Goal: Task Accomplishment & Management: Complete application form

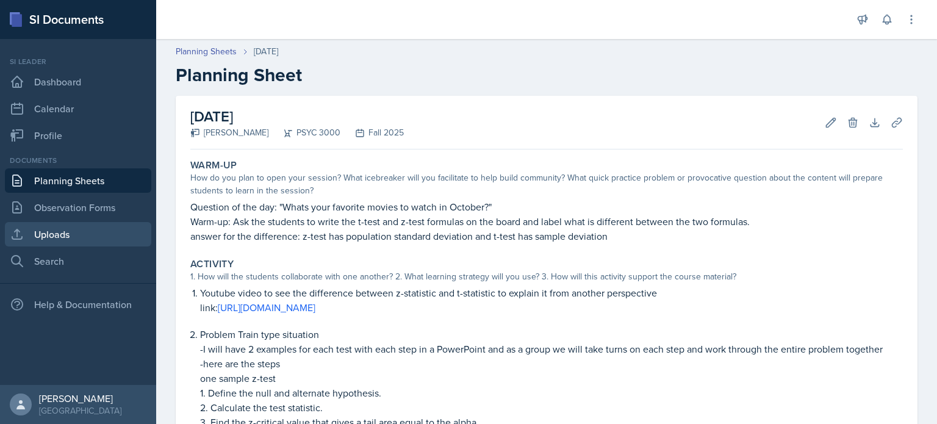
click at [82, 244] on link "Uploads" at bounding box center [78, 234] width 146 height 24
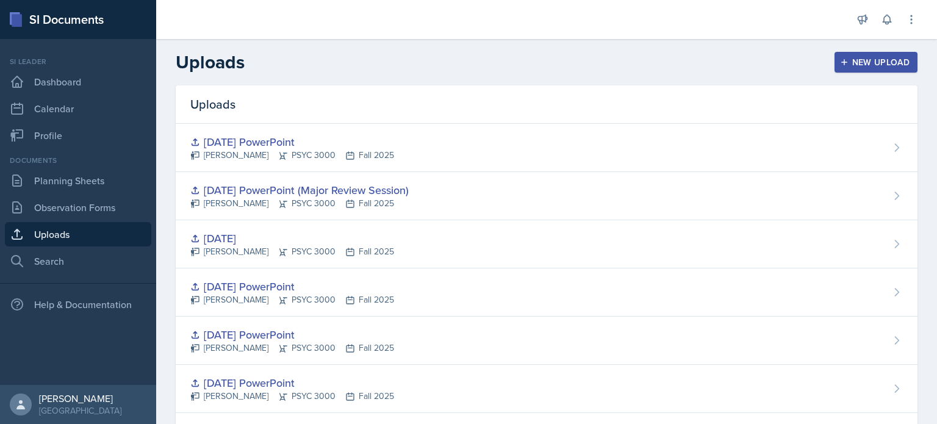
click at [859, 56] on button "New Upload" at bounding box center [876, 62] width 84 height 21
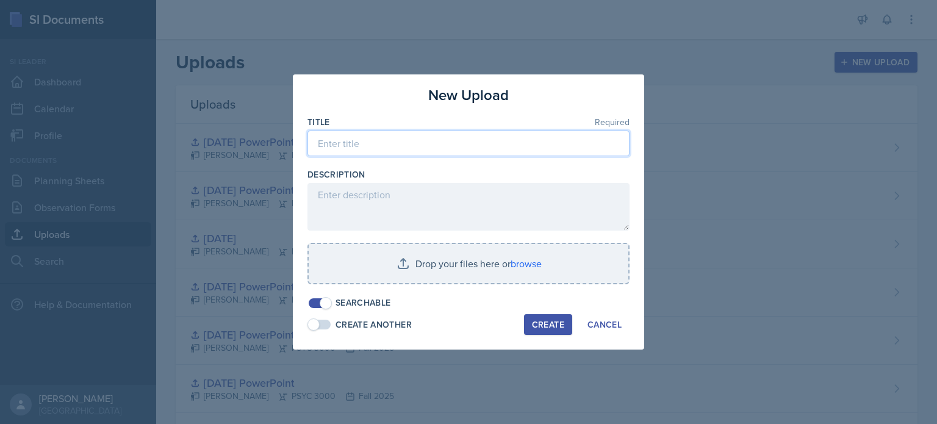
click at [517, 152] on input at bounding box center [468, 144] width 322 height 26
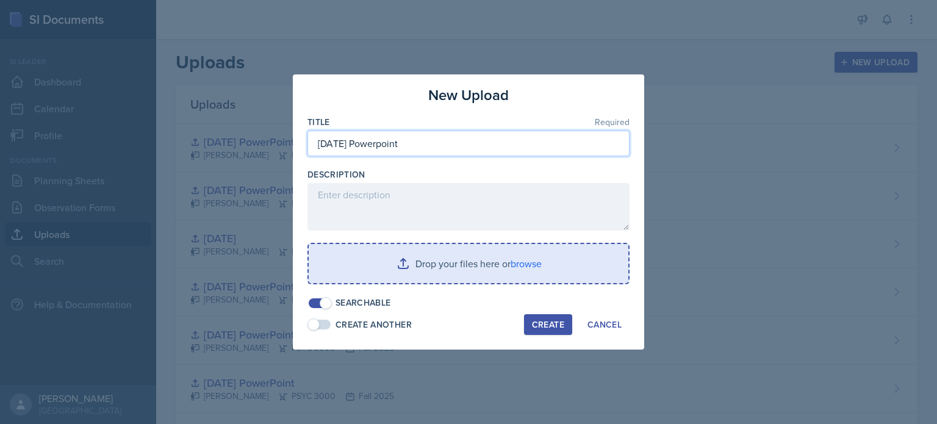
type input "[DATE] Powerpoint"
click at [423, 263] on input "file" at bounding box center [469, 263] width 320 height 39
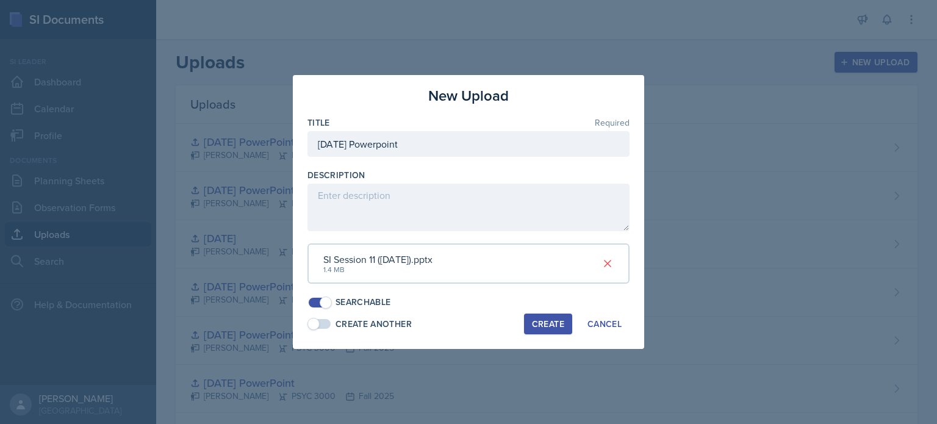
click at [540, 328] on div "Create" at bounding box center [548, 324] width 32 height 10
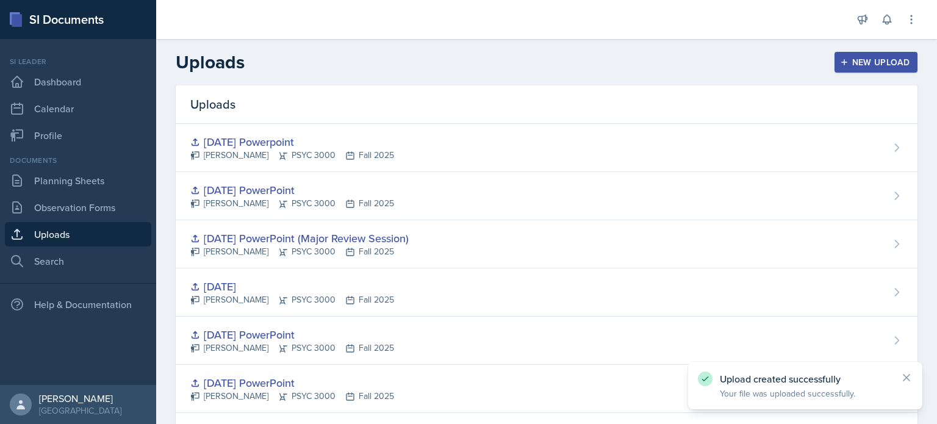
click at [851, 66] on div "New Upload" at bounding box center [876, 62] width 68 height 10
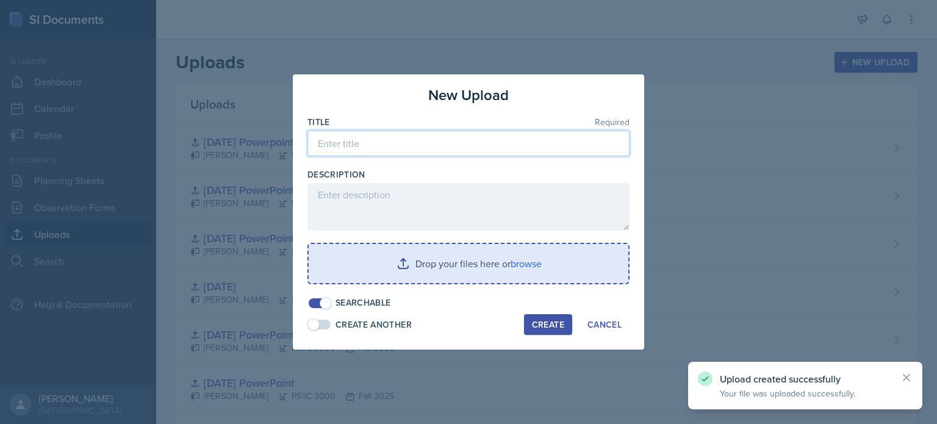
click at [446, 153] on input at bounding box center [468, 144] width 322 height 26
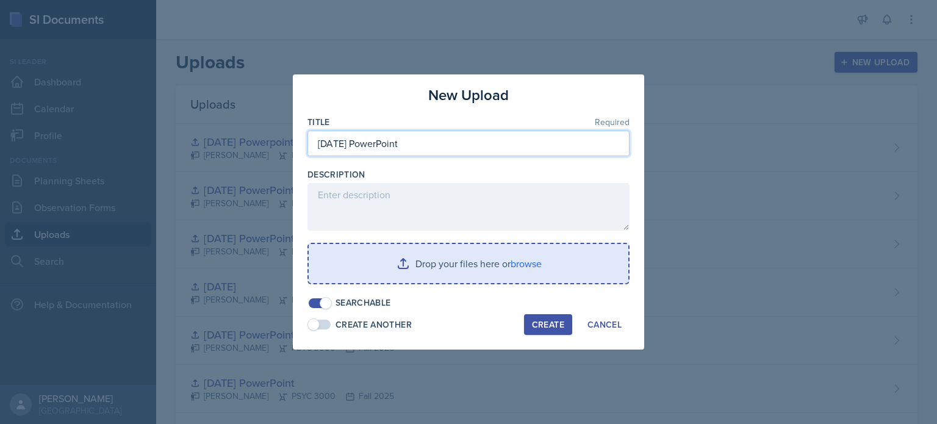
type input "[DATE] PowerPoint"
click at [390, 281] on input "file" at bounding box center [469, 263] width 320 height 39
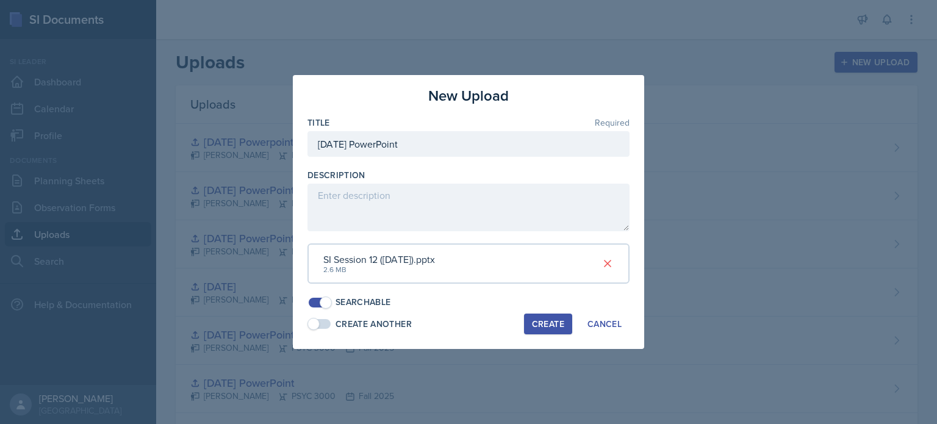
click at [536, 320] on div "Create" at bounding box center [548, 324] width 32 height 10
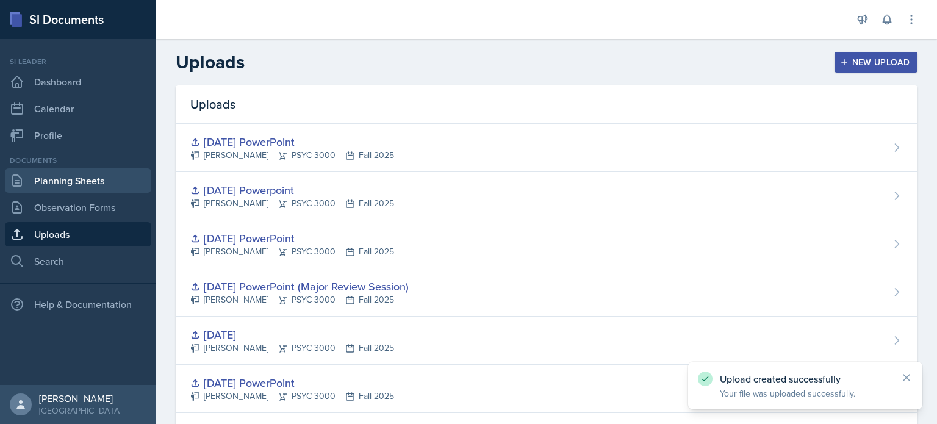
click at [98, 185] on link "Planning Sheets" at bounding box center [78, 180] width 146 height 24
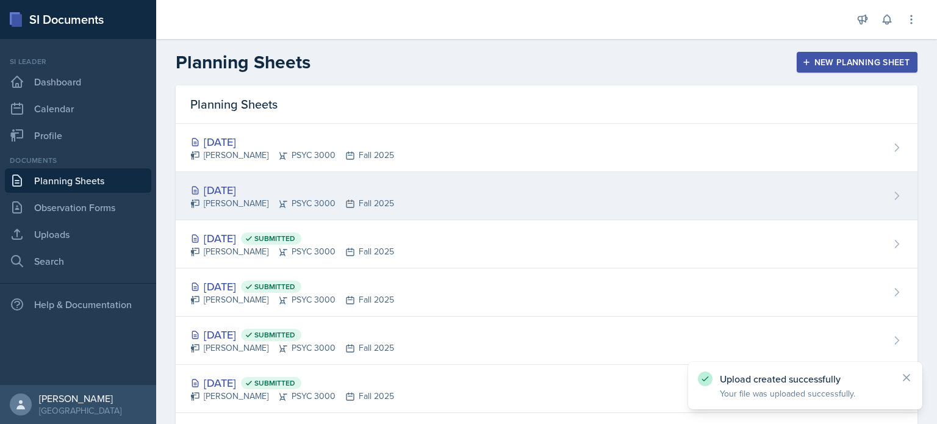
click at [244, 183] on div "[DATE]" at bounding box center [292, 190] width 204 height 16
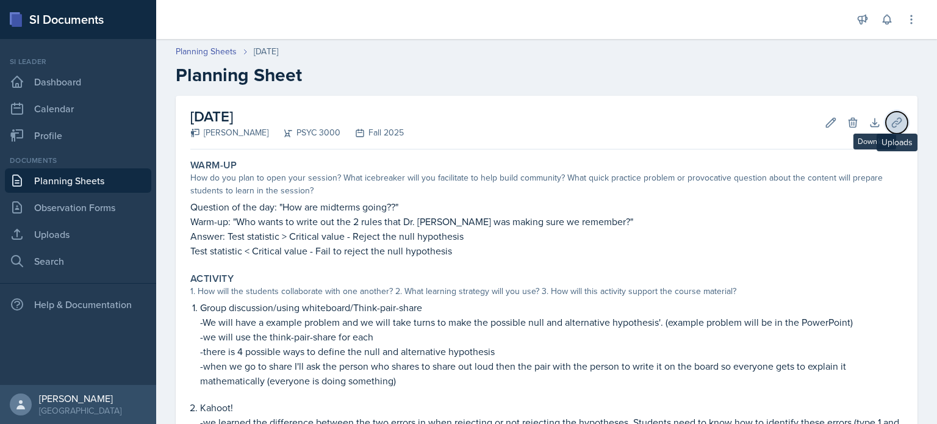
click at [898, 120] on icon at bounding box center [897, 122] width 12 height 12
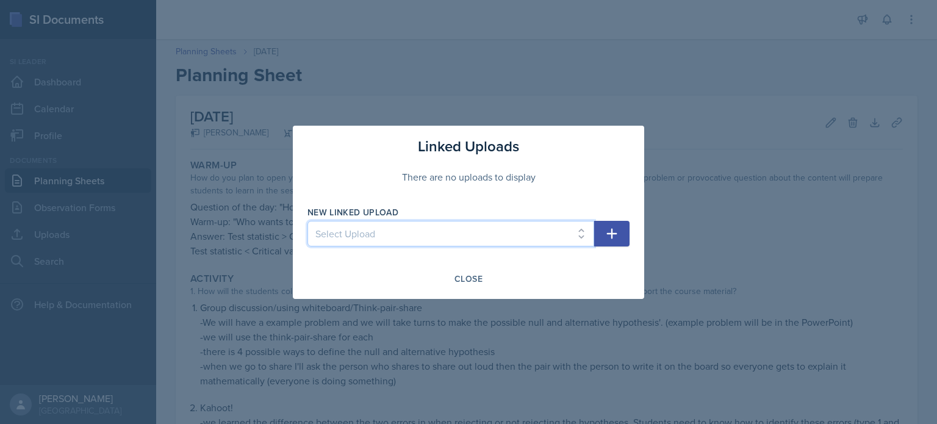
click at [451, 242] on select "Select Upload [DATE] PowerPoint [DATE] PowerPoint [DATE] PowerPoint [DATE] Powe…" at bounding box center [450, 234] width 287 height 26
click at [407, 249] on div at bounding box center [450, 252] width 287 height 12
click at [408, 245] on select "Select Upload [DATE] PowerPoint [DATE] PowerPoint [DATE] PowerPoint [DATE] Powe…" at bounding box center [450, 234] width 287 height 26
select select "8fbfaceb-eeff-4829-8791-aa7f488b1d1d"
click at [307, 221] on select "Select Upload [DATE] PowerPoint [DATE] PowerPoint [DATE] PowerPoint [DATE] Powe…" at bounding box center [450, 234] width 287 height 26
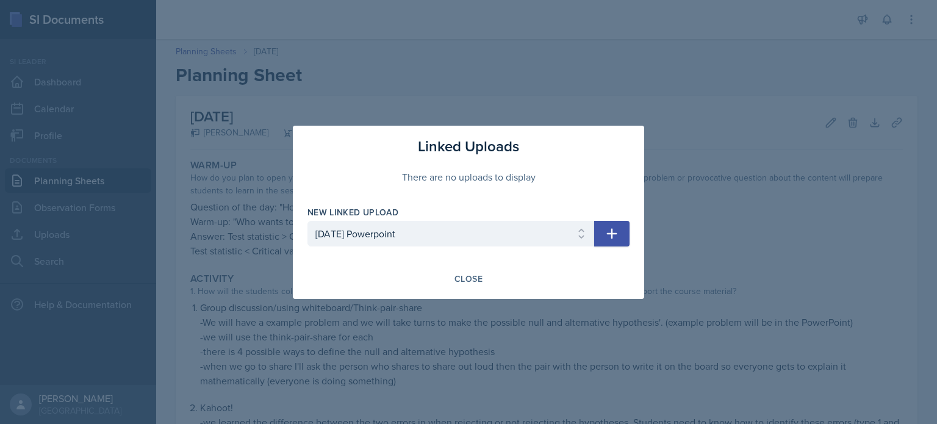
click at [596, 228] on button "button" at bounding box center [611, 234] width 35 height 26
select select
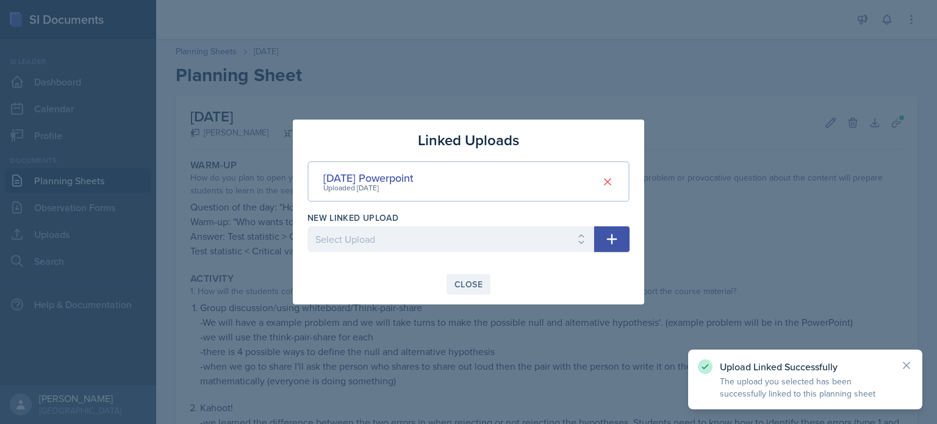
click at [479, 282] on div "Close" at bounding box center [468, 284] width 28 height 10
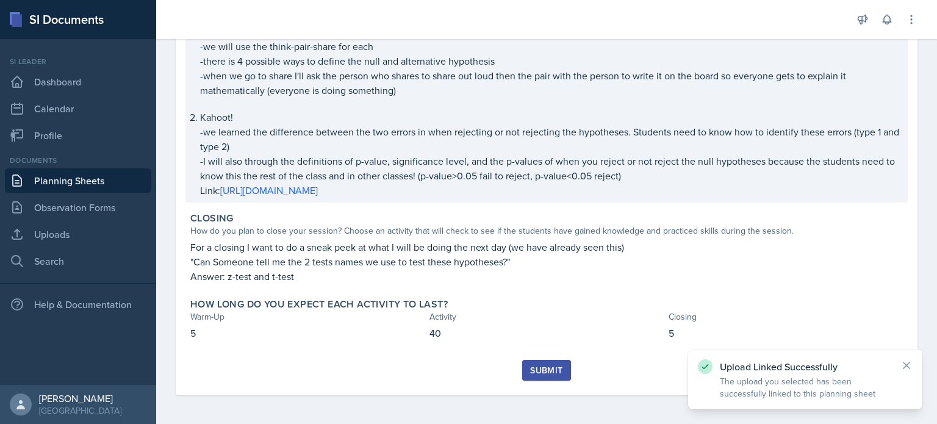
scroll to position [286, 0]
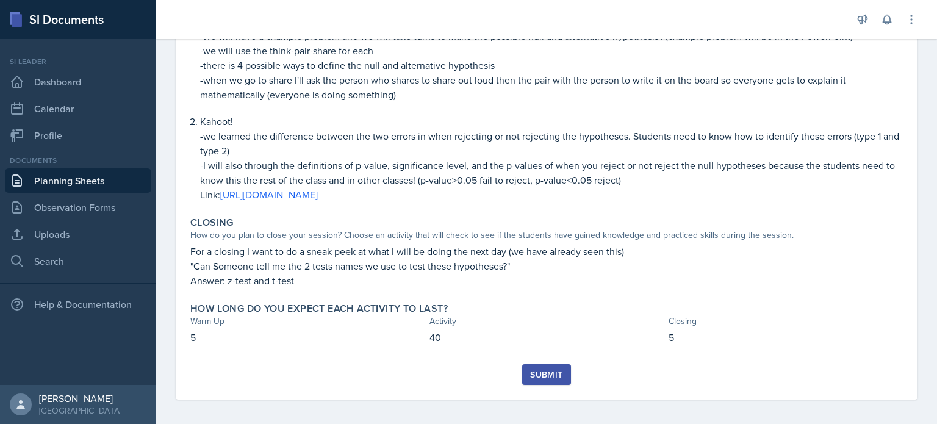
click at [548, 375] on div "Submit" at bounding box center [546, 375] width 32 height 10
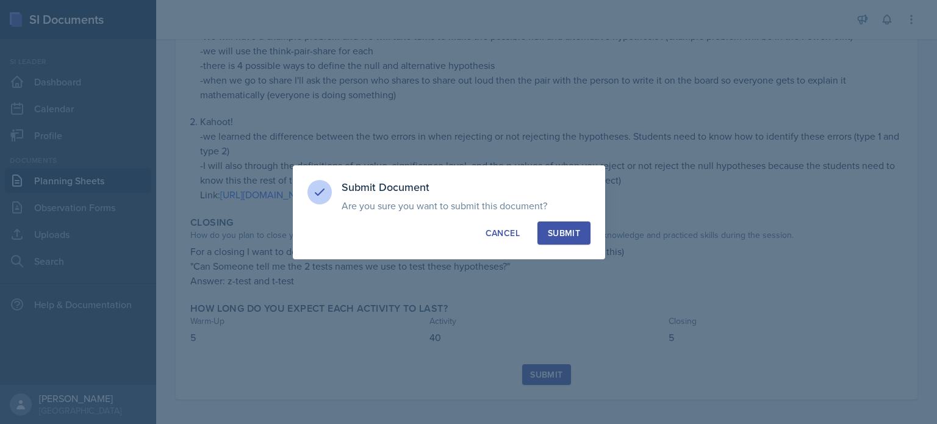
click at [558, 236] on div "Submit" at bounding box center [564, 233] width 32 height 12
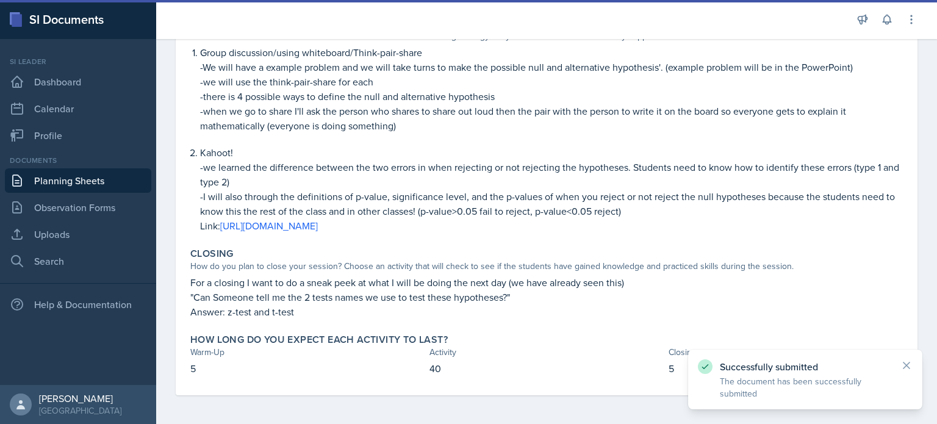
click at [135, 176] on link "Planning Sheets" at bounding box center [78, 180] width 146 height 24
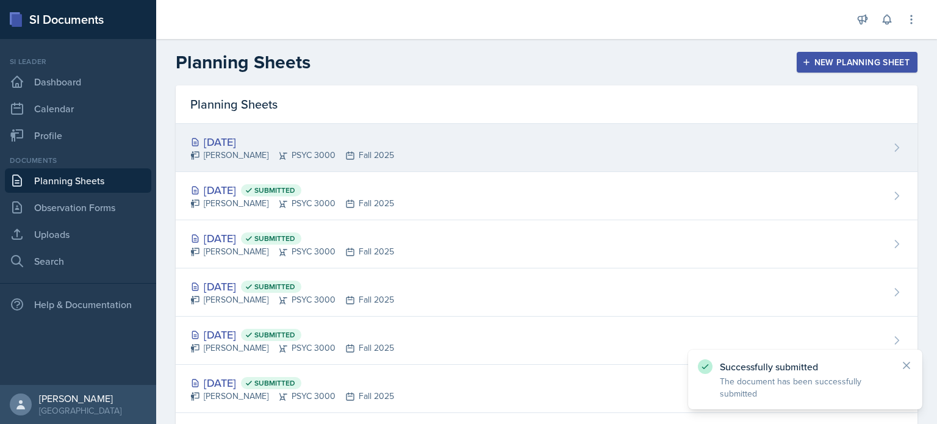
click at [393, 146] on div "[DATE]" at bounding box center [292, 142] width 204 height 16
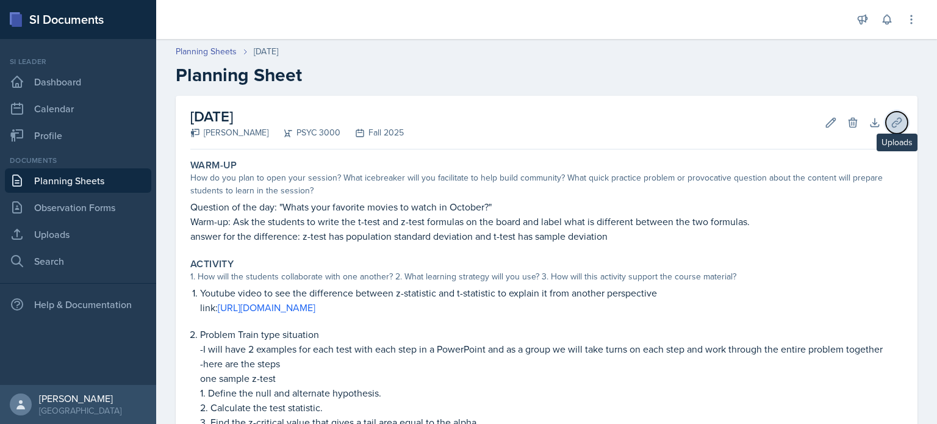
click at [897, 123] on icon at bounding box center [896, 122] width 9 height 9
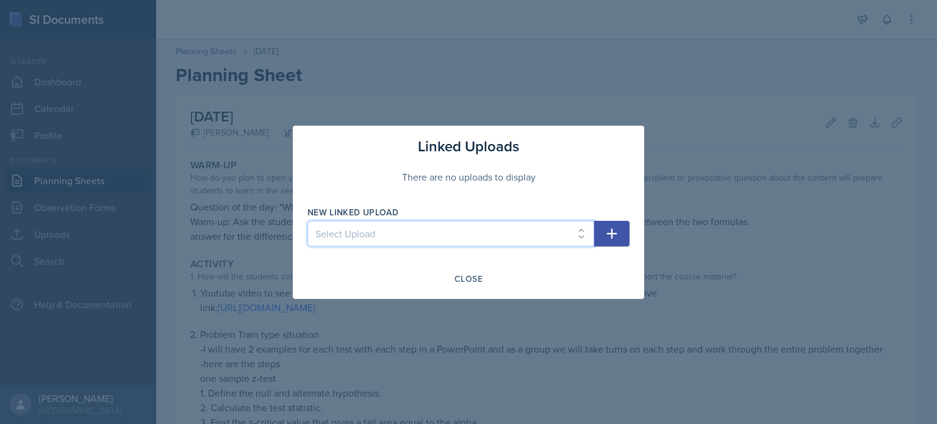
click at [468, 232] on select "Select Upload [DATE] PowerPoint [DATE] PowerPoint [DATE] PowerPoint [DATE] Powe…" at bounding box center [450, 234] width 287 height 26
select select "5d32f9b7-2d93-4040-b0f6-afba9bfb2ae3"
click at [307, 221] on select "Select Upload [DATE] PowerPoint [DATE] PowerPoint [DATE] PowerPoint [DATE] Powe…" at bounding box center [450, 234] width 287 height 26
click at [608, 234] on icon "button" at bounding box center [611, 233] width 15 height 15
select select
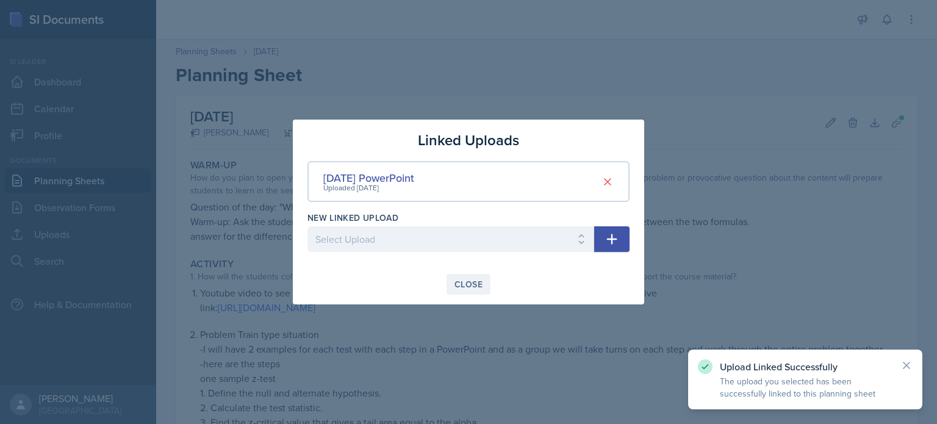
click at [476, 285] on div "Close" at bounding box center [468, 284] width 28 height 10
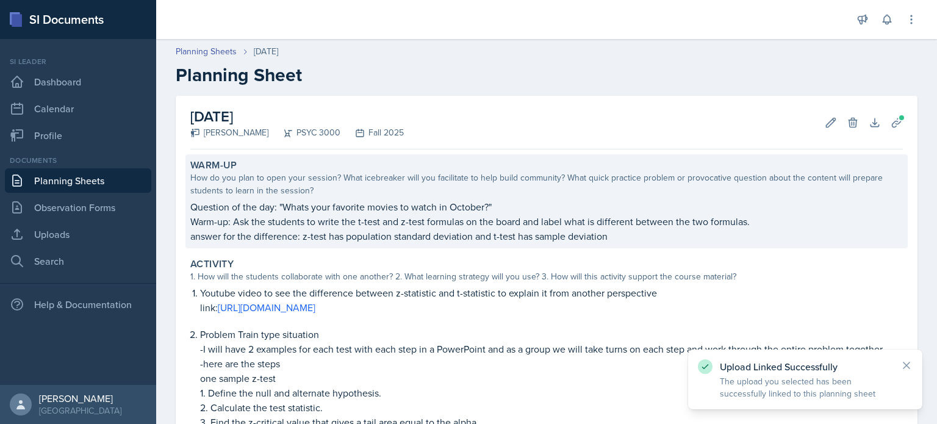
scroll to position [364, 0]
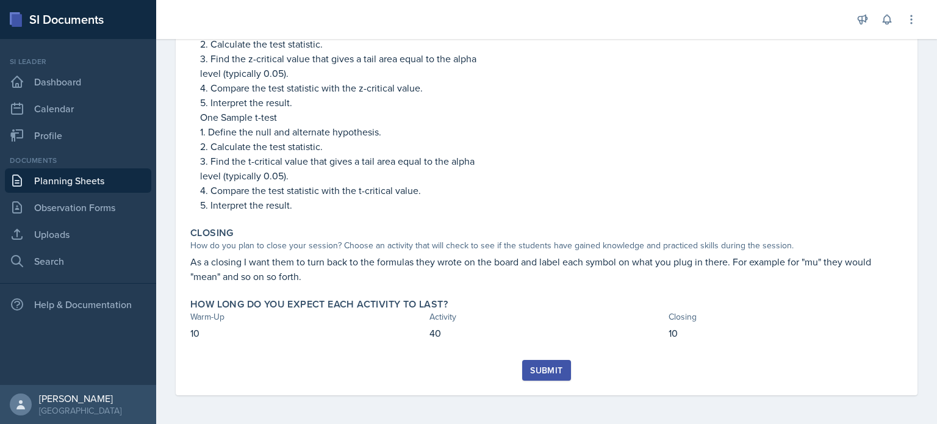
click at [539, 369] on div "Submit" at bounding box center [546, 370] width 32 height 10
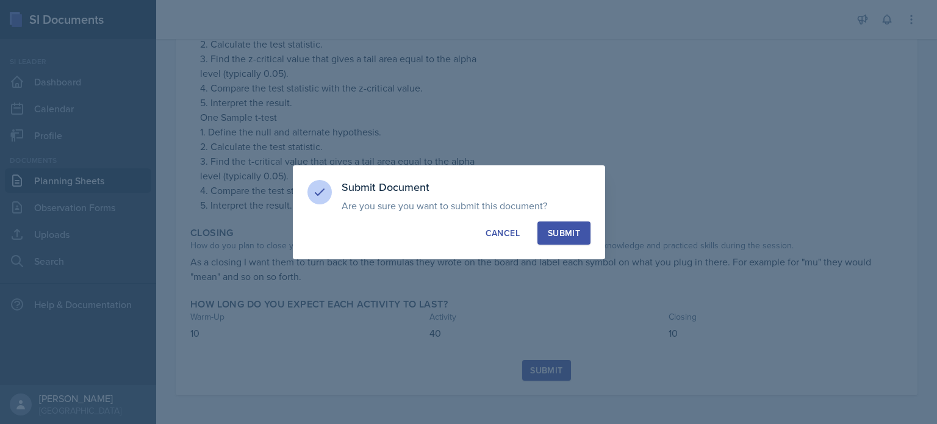
click at [568, 235] on div "Submit" at bounding box center [564, 233] width 32 height 12
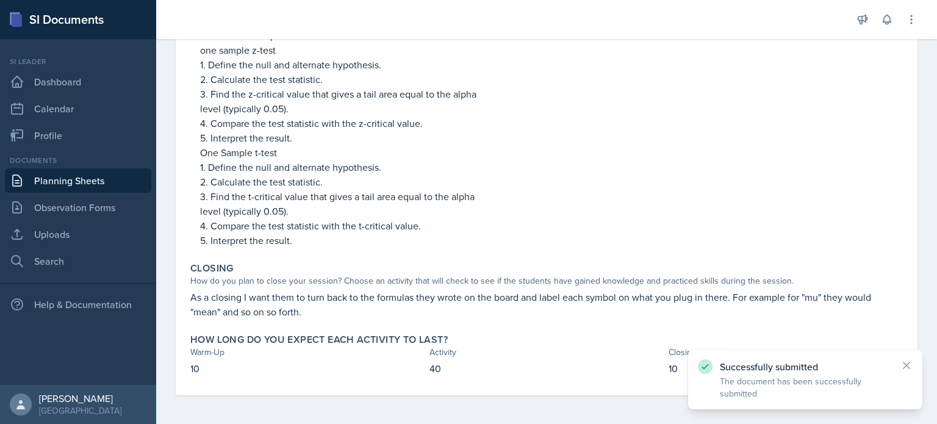
scroll to position [0, 0]
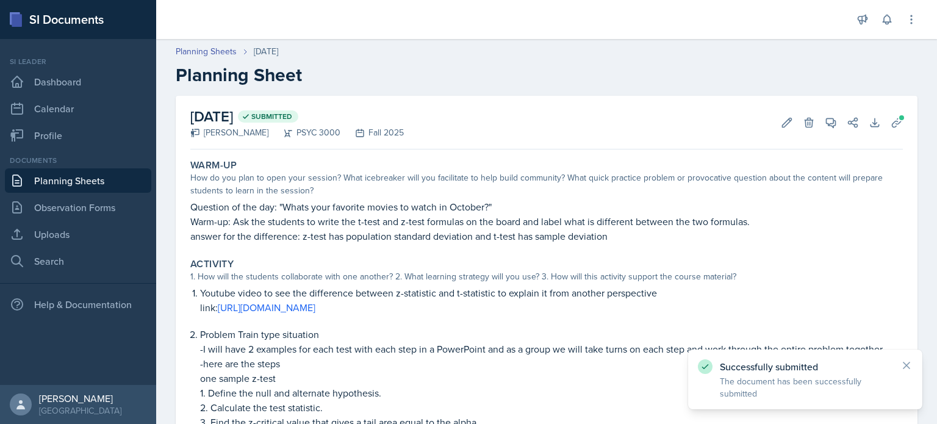
click at [99, 184] on link "Planning Sheets" at bounding box center [78, 180] width 146 height 24
